Goal: Information Seeking & Learning: Learn about a topic

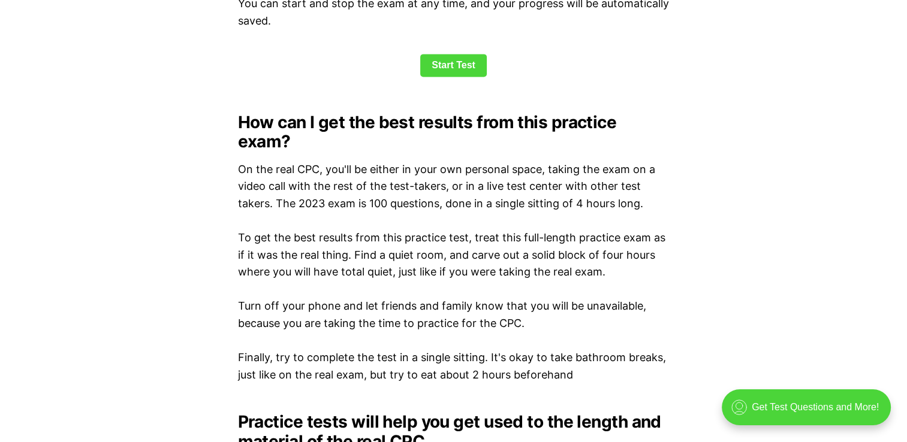
scroll to position [1733, 0]
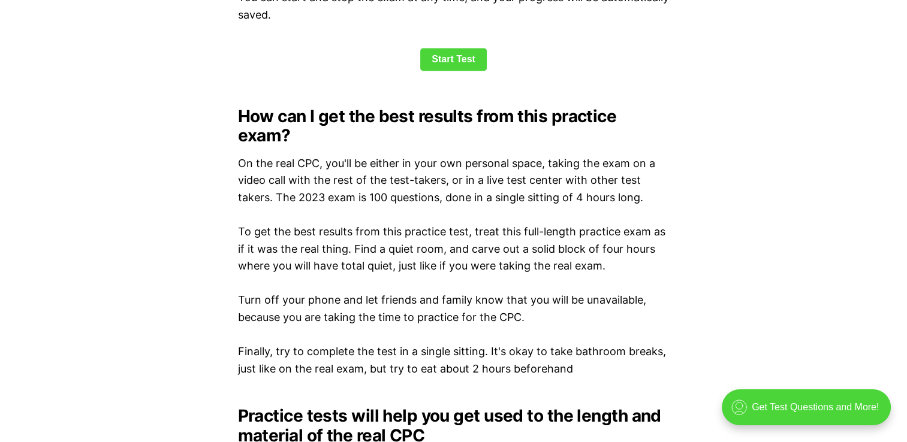
click at [721, 354] on div "💡 Heads up! Our practice exams have been updated for 2025. Check out our free, …" at bounding box center [453, 410] width 907 height 3283
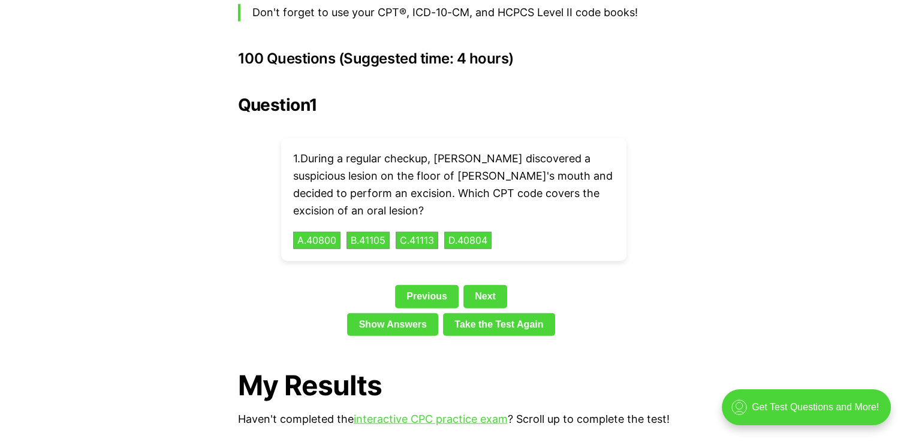
scroll to position [2692, 0]
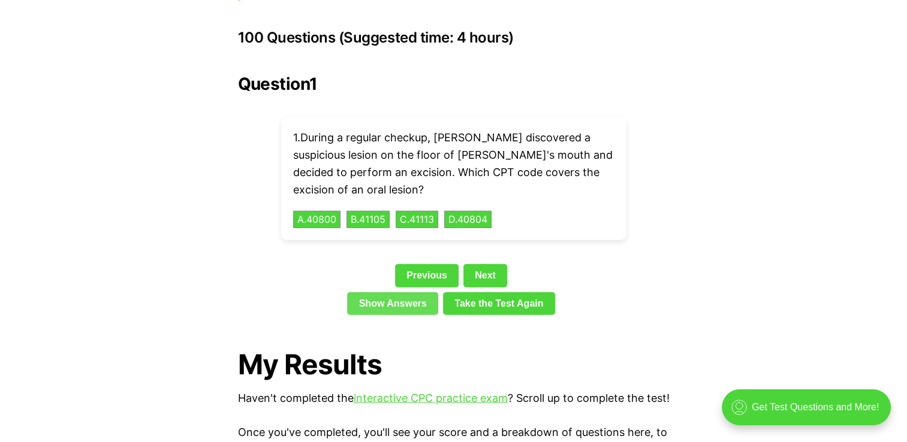
click at [386, 293] on link "Show Answers" at bounding box center [392, 304] width 91 height 23
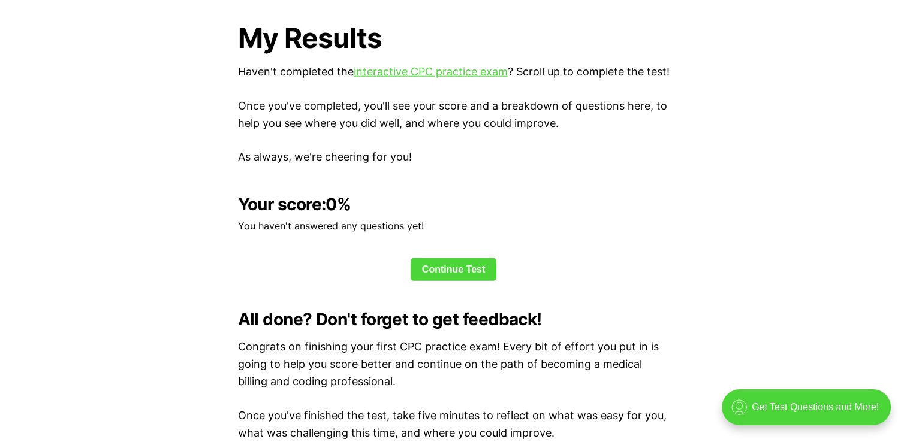
scroll to position [3031, 0]
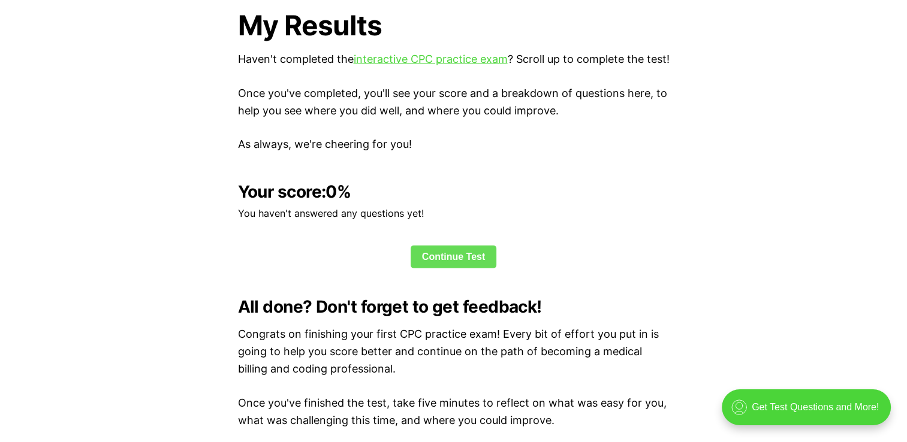
click at [425, 253] on link "Continue Test" at bounding box center [454, 257] width 86 height 23
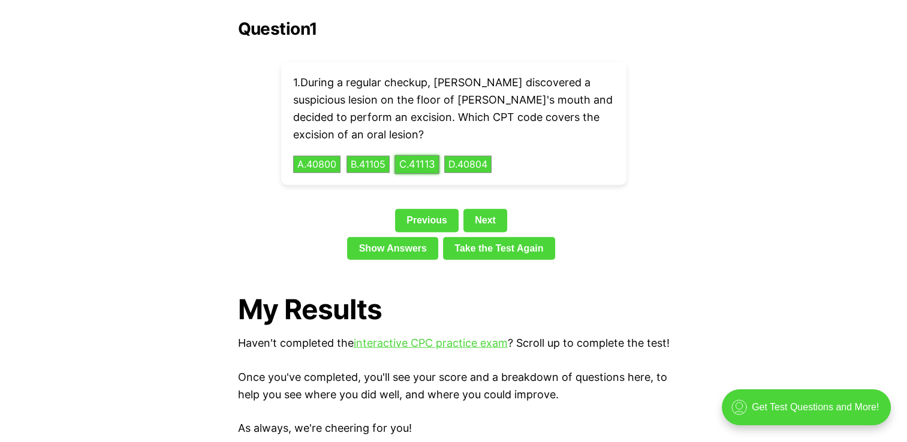
click at [415, 155] on button "C . 41113" at bounding box center [416, 164] width 45 height 19
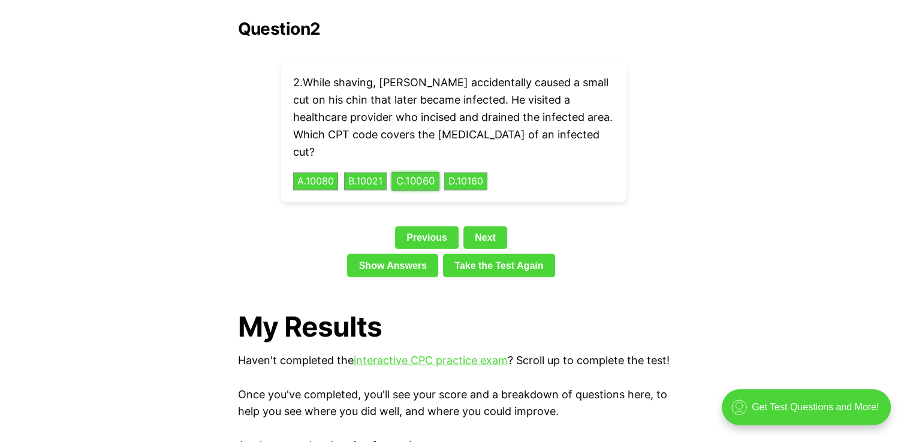
click at [420, 173] on button "C . 10060" at bounding box center [415, 182] width 48 height 19
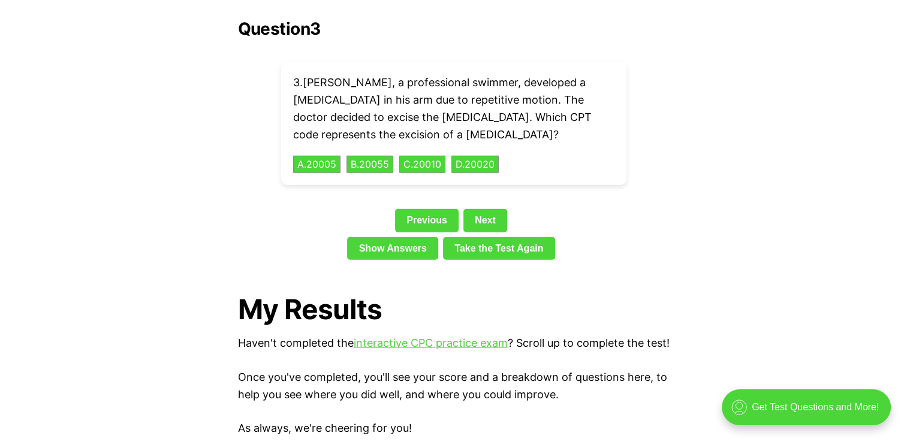
click at [475, 237] on link "Take the Test Again" at bounding box center [499, 248] width 112 height 23
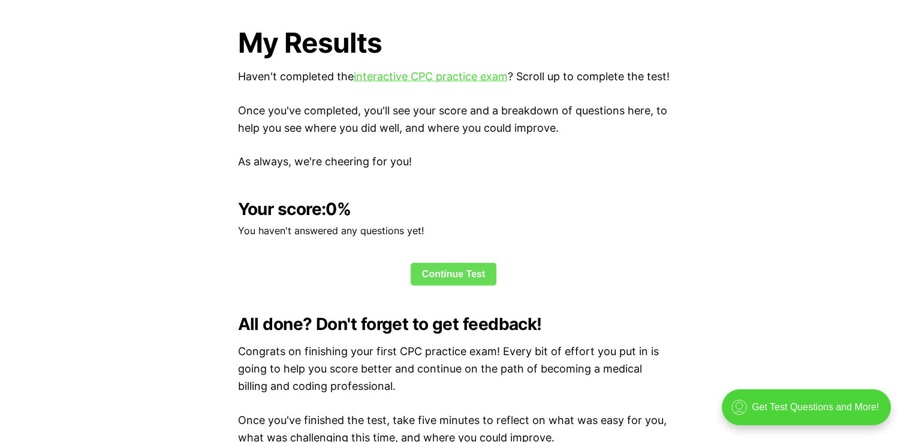
click at [448, 263] on link "Continue Test" at bounding box center [454, 274] width 86 height 23
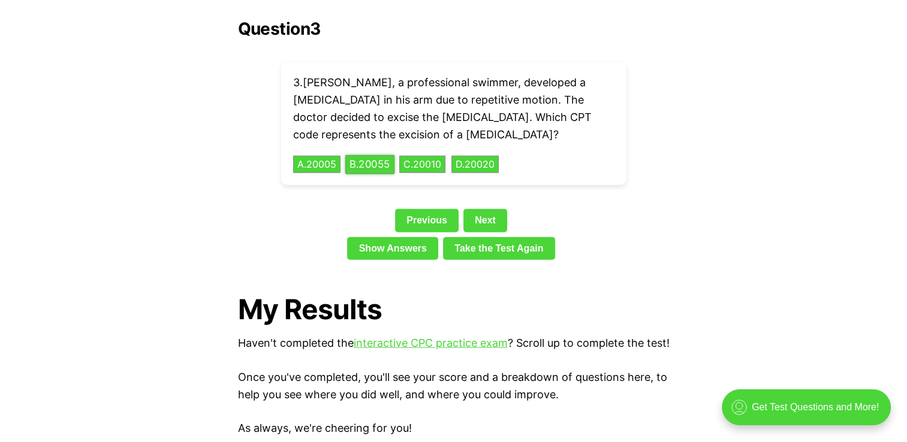
click at [374, 155] on button "B . 20055" at bounding box center [369, 164] width 49 height 19
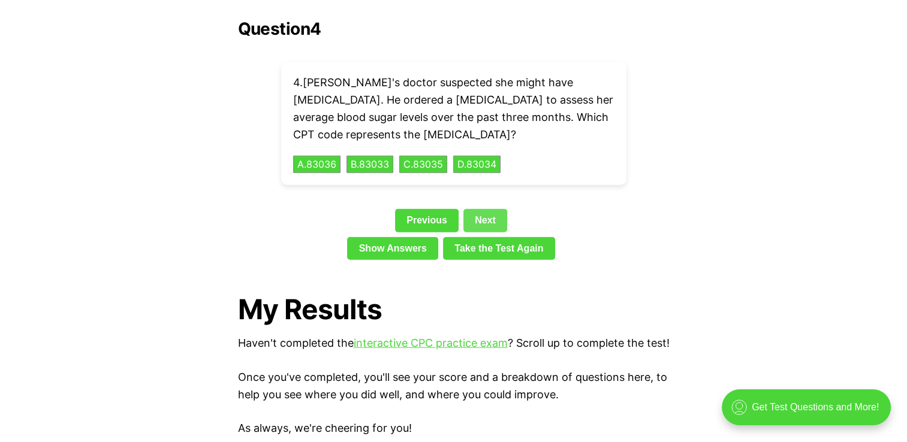
click at [482, 209] on link "Next" at bounding box center [485, 220] width 44 height 23
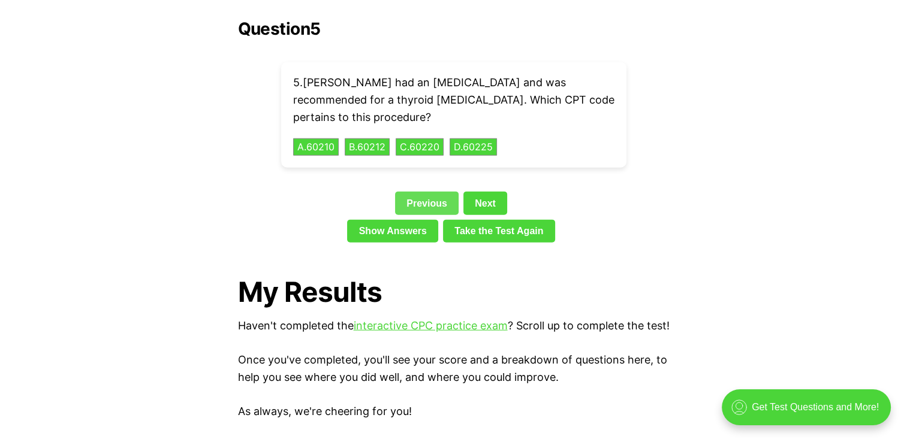
click at [426, 192] on link "Previous" at bounding box center [427, 203] width 64 height 23
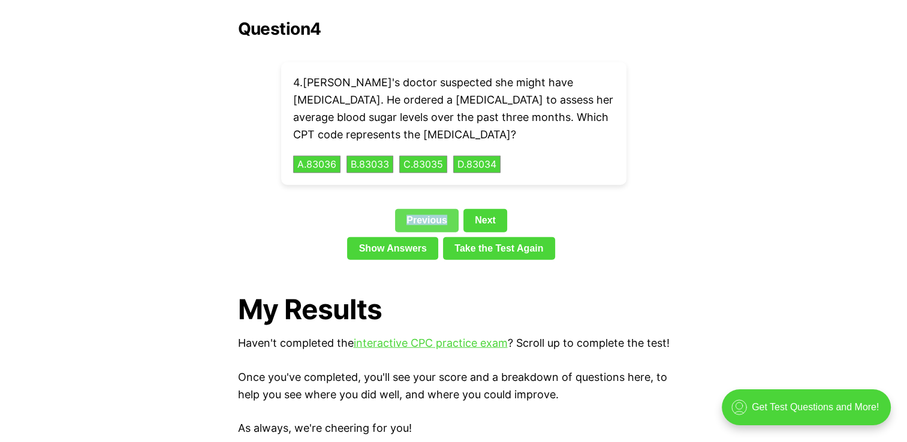
click at [426, 186] on div "Question 4 4 . Ella's doctor suspected she might have [MEDICAL_DATA]. He ordere…" at bounding box center [454, 142] width 432 height 246
drag, startPoint x: 426, startPoint y: 186, endPoint x: 355, endPoint y: 182, distance: 70.3
click at [355, 182] on div "Question 4 4 . Ella's doctor suspected she might have [MEDICAL_DATA]. He ordere…" at bounding box center [454, 142] width 432 height 246
click at [327, 209] on div "Previous Next" at bounding box center [454, 223] width 432 height 28
click at [428, 209] on link "Previous" at bounding box center [427, 220] width 64 height 23
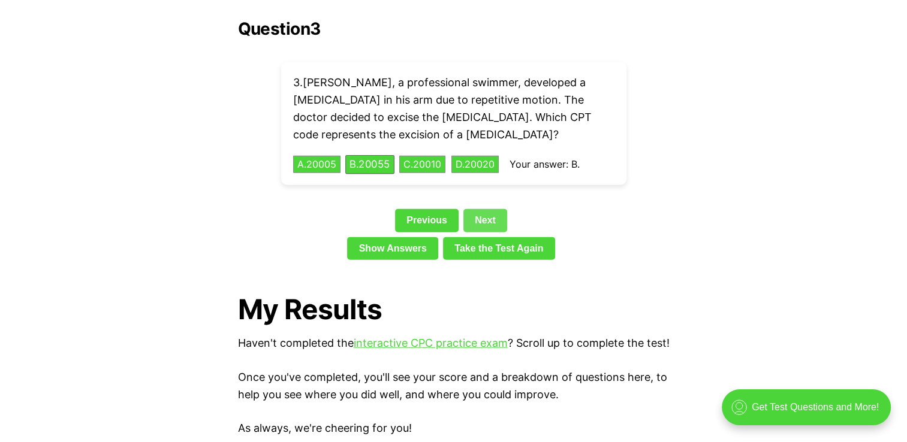
click at [482, 209] on link "Next" at bounding box center [485, 220] width 44 height 23
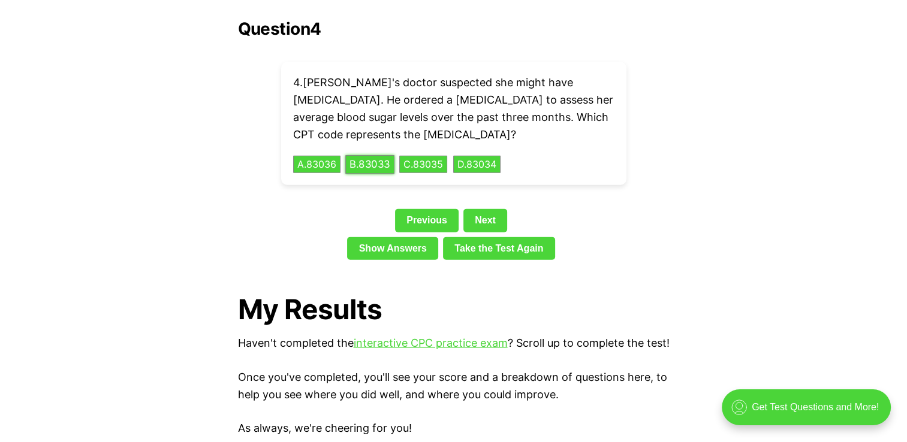
click at [366, 155] on button "B . 83033" at bounding box center [369, 164] width 49 height 19
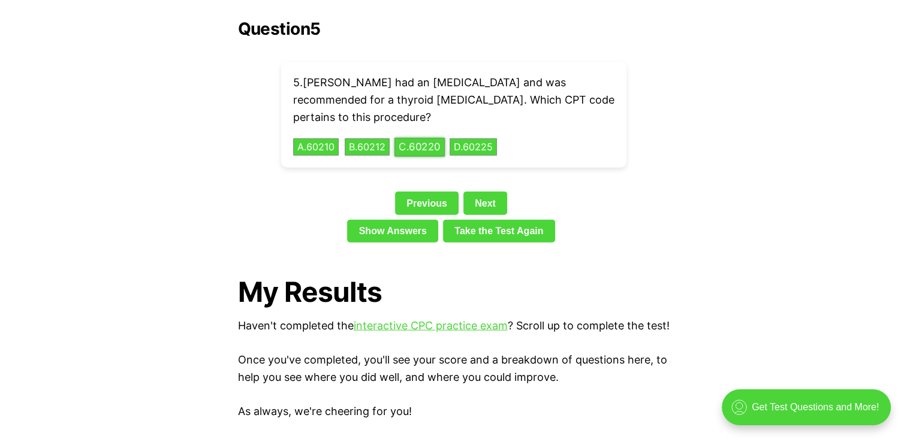
click at [426, 138] on button "C . 60220" at bounding box center [419, 147] width 50 height 19
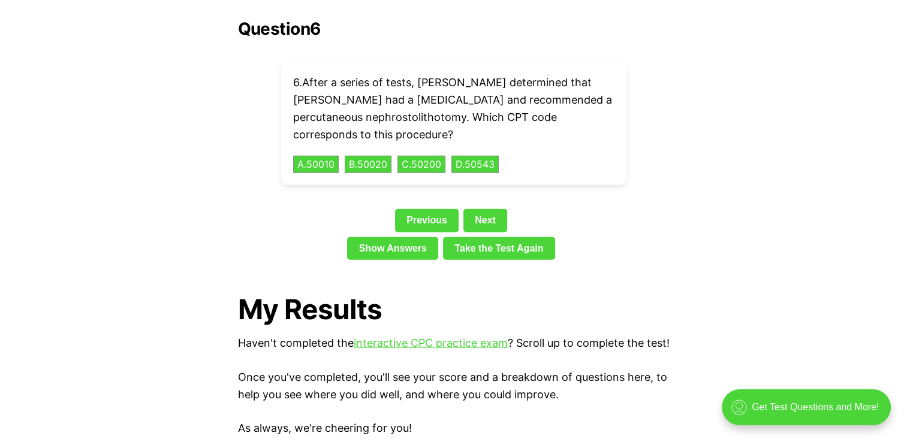
click at [496, 183] on div "Question 6 6 . After a series of tests, [PERSON_NAME] determined that [PERSON_N…" at bounding box center [454, 142] width 432 height 246
click at [427, 155] on button "C . 50200" at bounding box center [421, 164] width 50 height 19
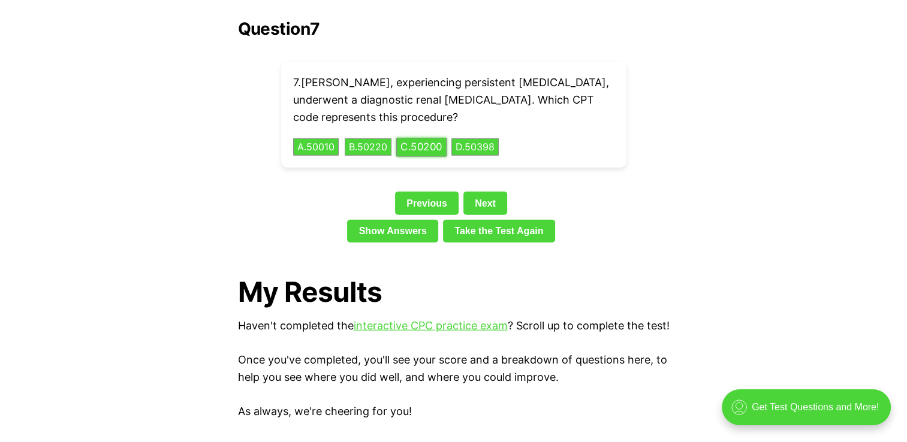
click at [421, 138] on button "C . 50200" at bounding box center [421, 147] width 50 height 19
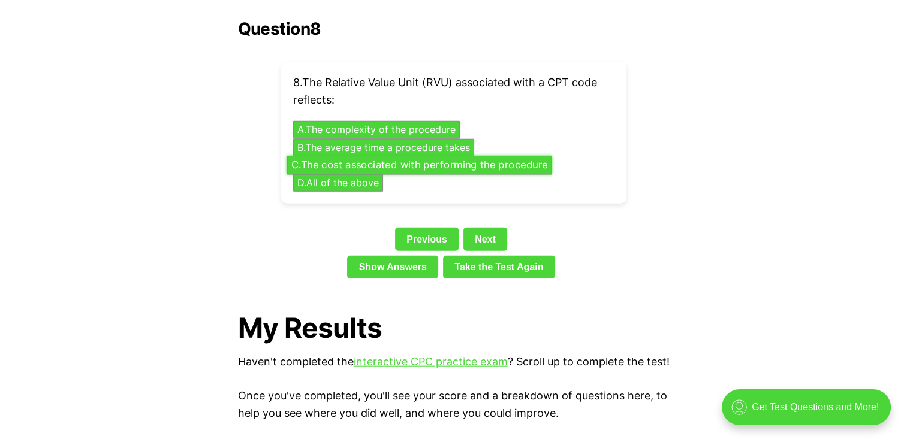
click at [363, 156] on button "C . The cost associated with performing the procedure" at bounding box center [419, 165] width 265 height 19
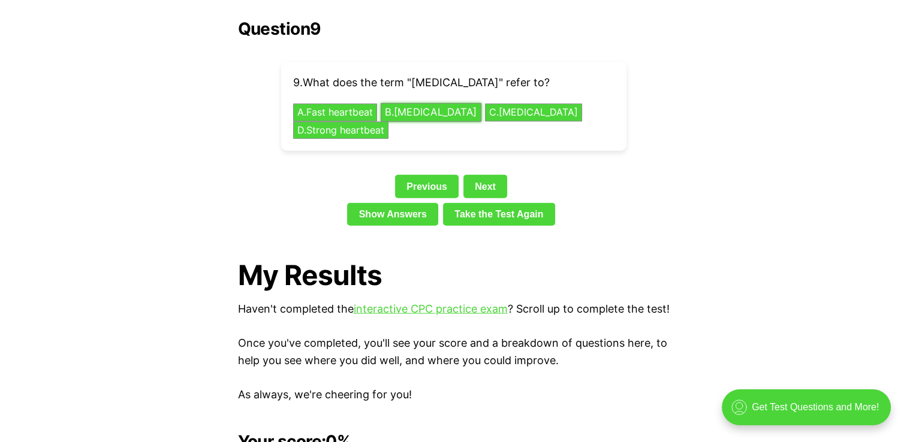
click at [438, 104] on button "B . [MEDICAL_DATA]" at bounding box center [431, 113] width 101 height 19
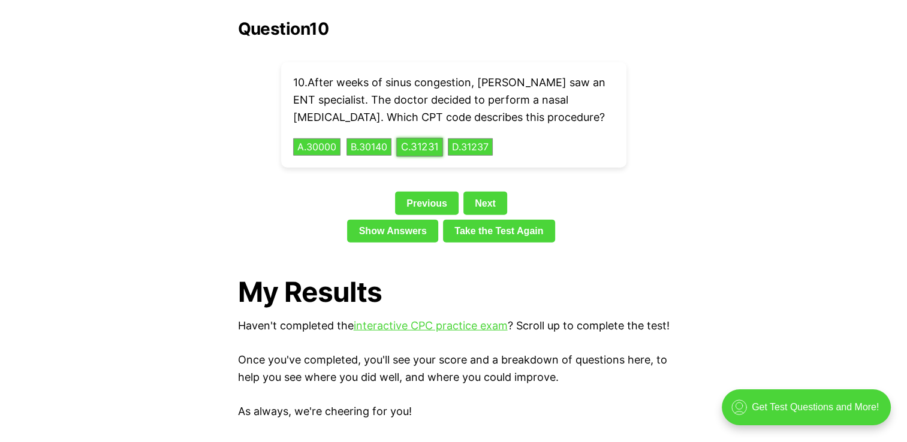
click at [419, 138] on button "C . 31231" at bounding box center [419, 147] width 47 height 19
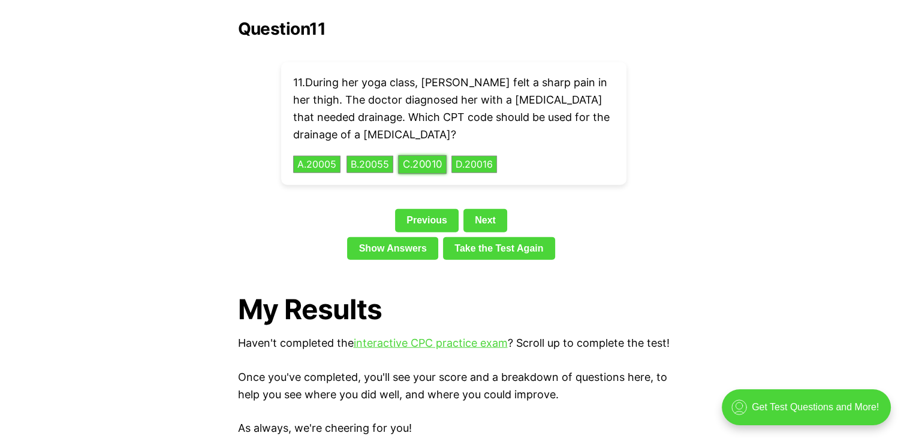
click at [431, 155] on button "C . 20010" at bounding box center [422, 164] width 49 height 19
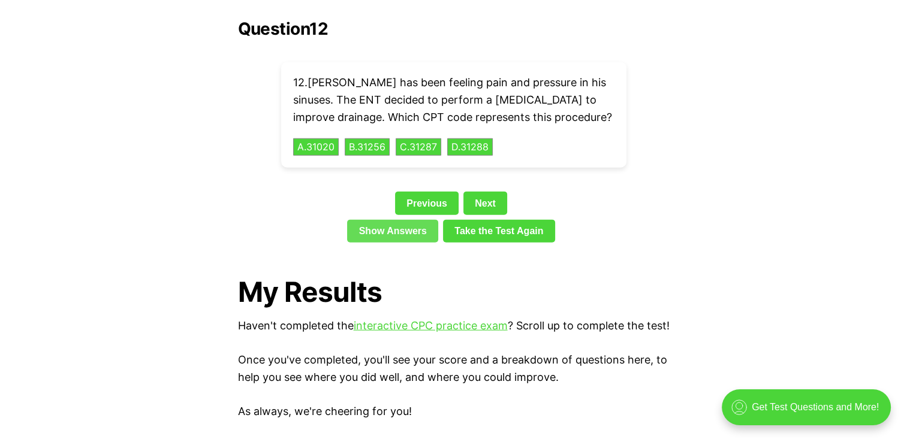
click at [415, 220] on link "Show Answers" at bounding box center [392, 231] width 91 height 23
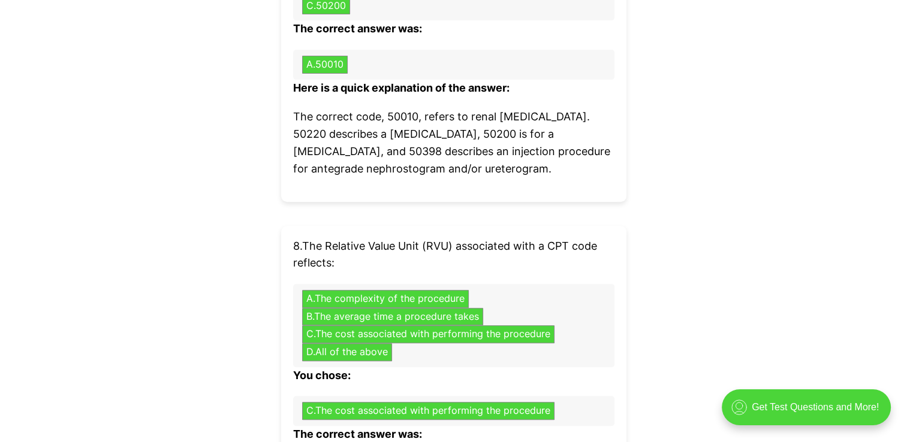
scroll to position [4632, 0]
